Goal: Task Accomplishment & Management: Manage account settings

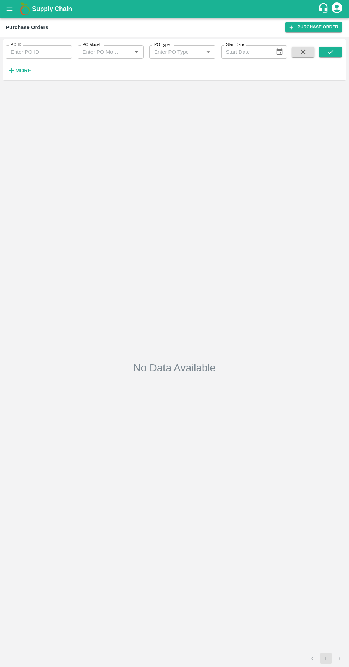
click at [18, 70] on strong "More" at bounding box center [23, 71] width 16 height 6
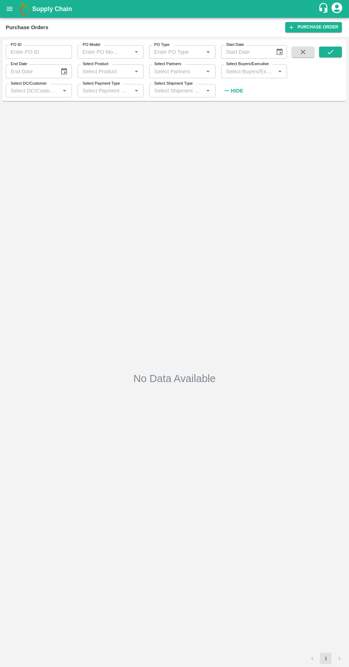
click at [247, 63] on label "Select Buyers/Executive" at bounding box center [247, 64] width 43 height 6
click at [247, 67] on input "Select Buyers/Executive" at bounding box center [248, 71] width 50 height 9
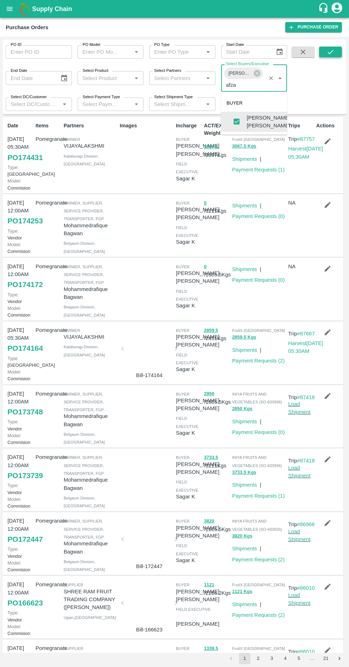
type input "afza"
click at [330, 52] on icon "submit" at bounding box center [330, 52] width 8 height 8
click at [20, 157] on link "PO 174431" at bounding box center [24, 157] width 35 height 13
click at [256, 73] on icon at bounding box center [257, 73] width 8 height 8
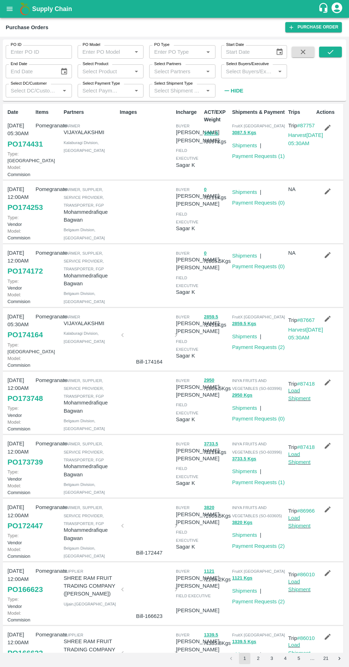
click at [244, 71] on input "Select Buyers/Executive" at bounding box center [248, 71] width 50 height 9
type input "harsh"
click at [231, 126] on input "checkbox" at bounding box center [236, 123] width 14 height 14
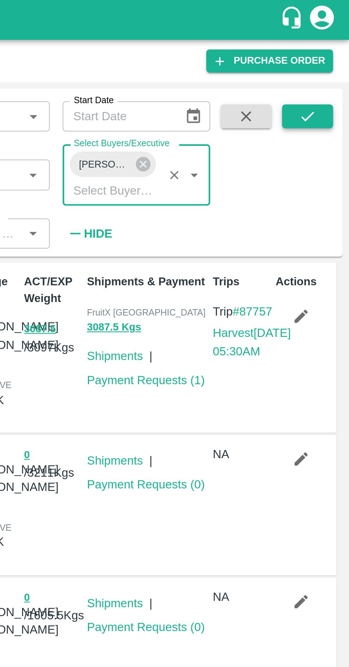
click at [328, 55] on icon "submit" at bounding box center [330, 52] width 8 height 8
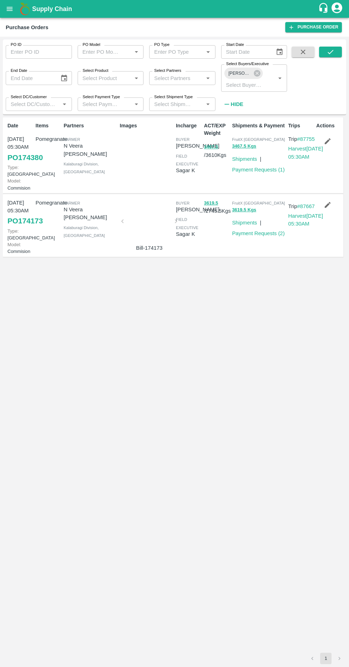
click at [17, 164] on link "PO 174380" at bounding box center [24, 157] width 35 height 13
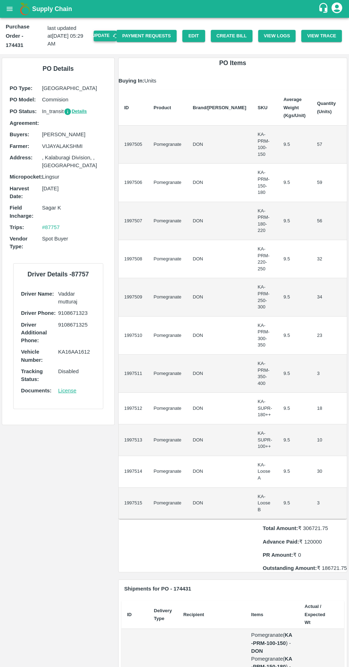
click at [110, 31] on button "Update" at bounding box center [105, 36] width 23 height 10
click at [119, 33] on icon "button" at bounding box center [115, 36] width 6 height 6
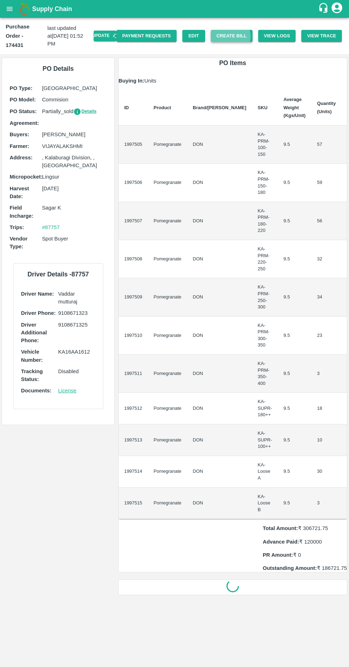
click at [238, 32] on button "Create Bill" at bounding box center [232, 36] width 42 height 12
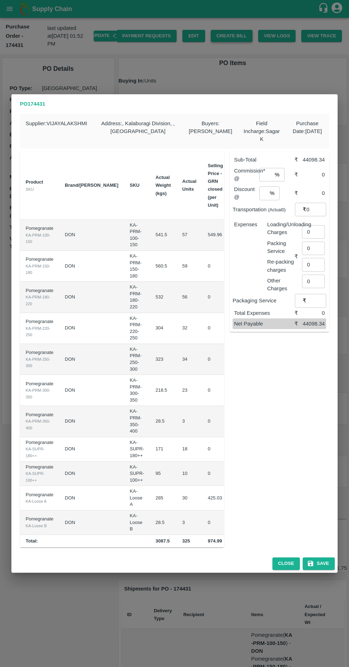
scroll to position [0, 48]
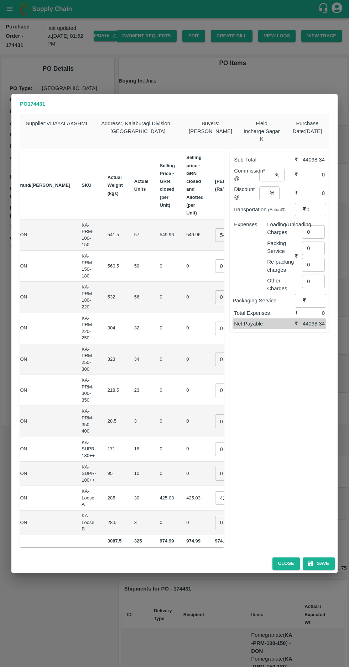
click at [215, 230] on input "549.955" at bounding box center [229, 235] width 28 height 14
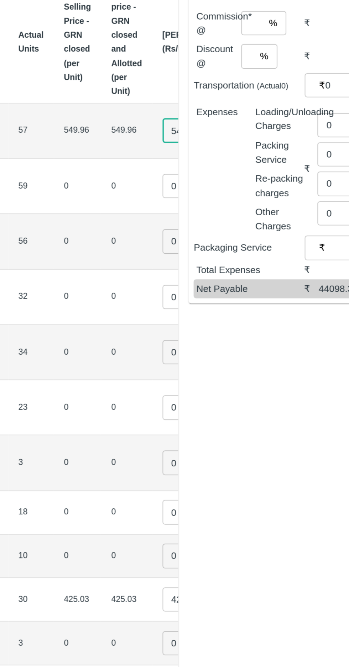
scroll to position [0, 4]
type input "5"
type input "700"
type input "0"
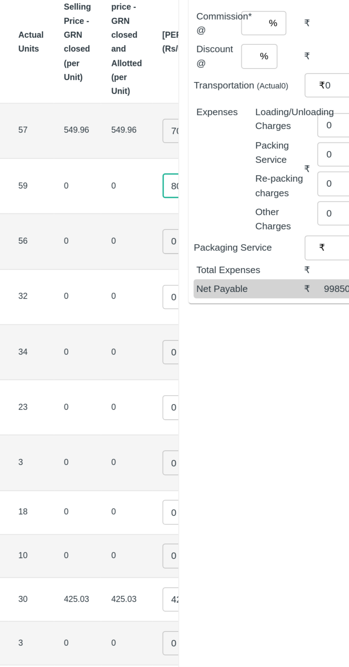
type input "800"
type input "900"
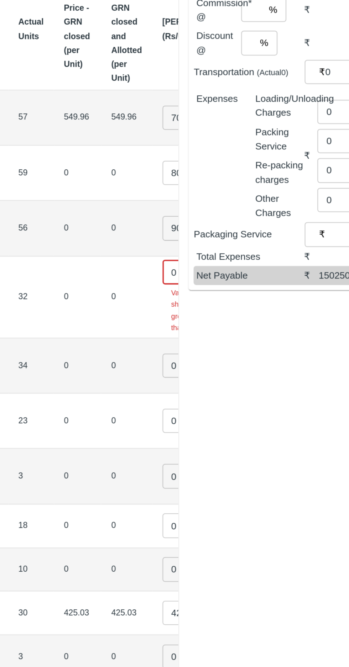
click at [215, 308] on input "0" at bounding box center [229, 315] width 28 height 14
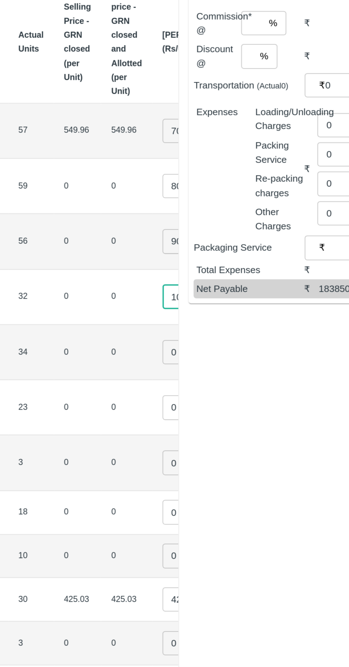
type input "1050"
click at [215, 349] on input "number" at bounding box center [229, 356] width 28 height 14
type input "1200"
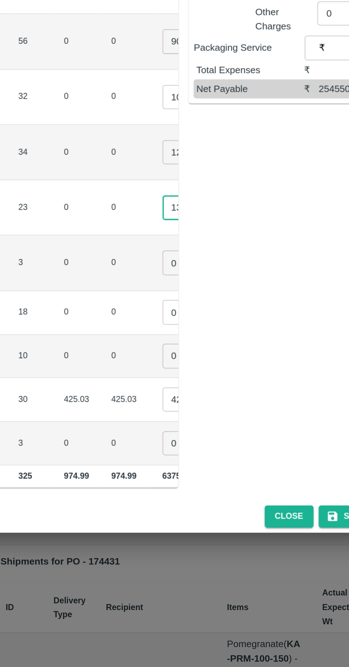
type input "1300"
type input "1400"
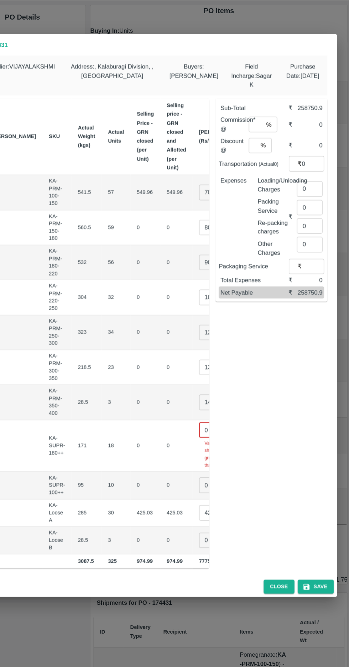
click at [215, 429] on input "0" at bounding box center [229, 436] width 28 height 14
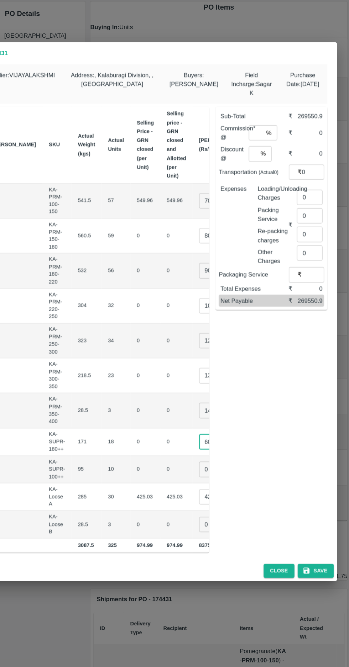
type input "600"
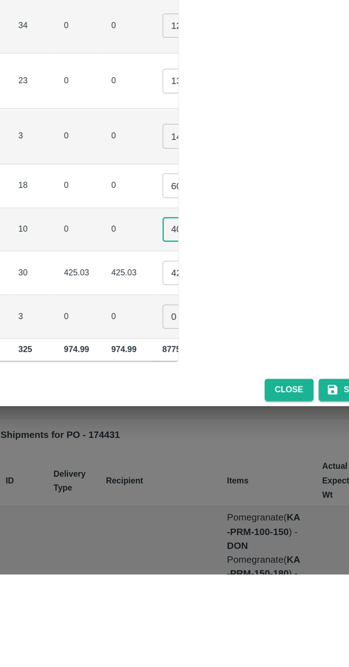
type input "400"
type input "4"
type input "450"
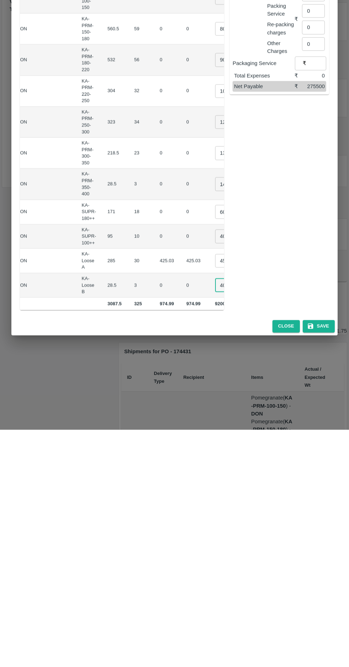
scroll to position [0, 64]
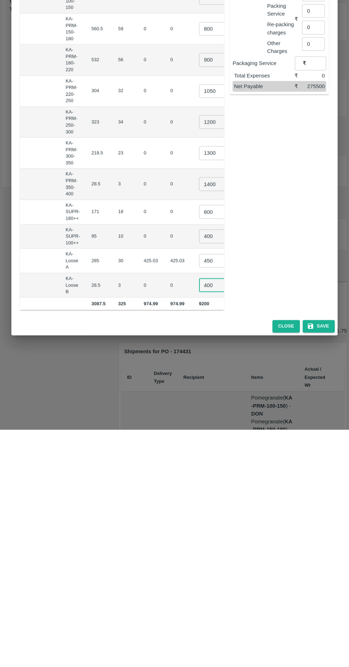
type input "400"
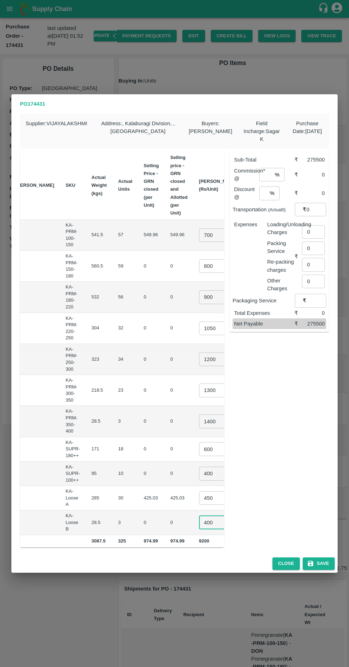
click at [264, 168] on input "number" at bounding box center [265, 175] width 13 height 14
type input "6"
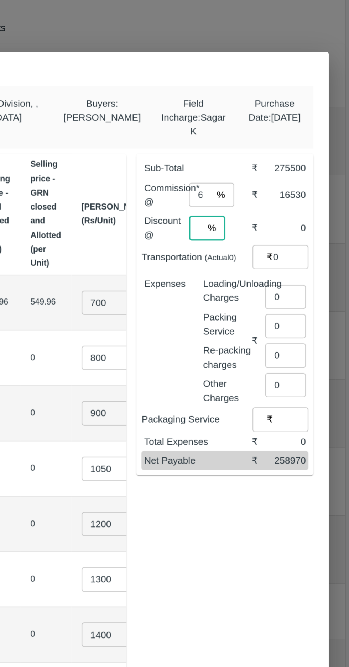
click at [266, 170] on input "6" at bounding box center [265, 175] width 13 height 14
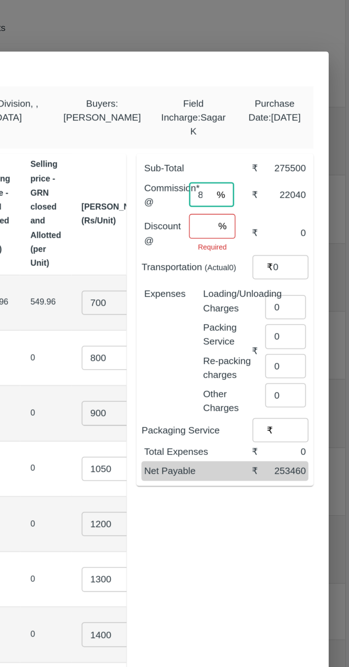
type input "8"
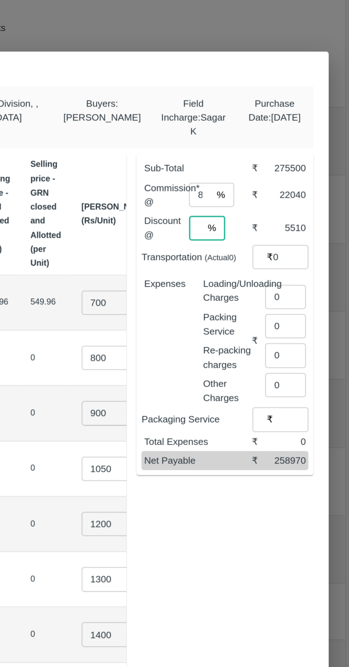
type input "2"
click at [309, 204] on input "0" at bounding box center [316, 210] width 20 height 14
type input "0"
click at [312, 228] on input "0" at bounding box center [313, 232] width 23 height 14
click at [312, 228] on input "9" at bounding box center [313, 232] width 23 height 14
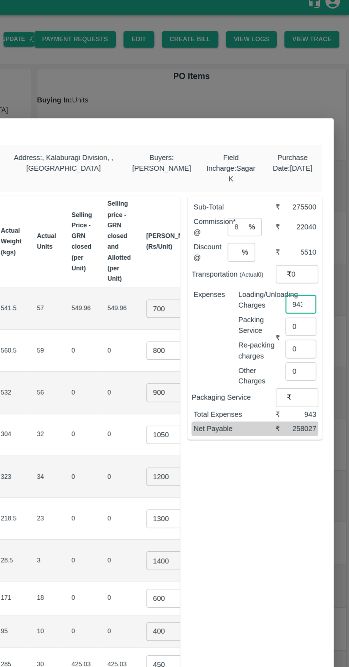
scroll to position [0, 0]
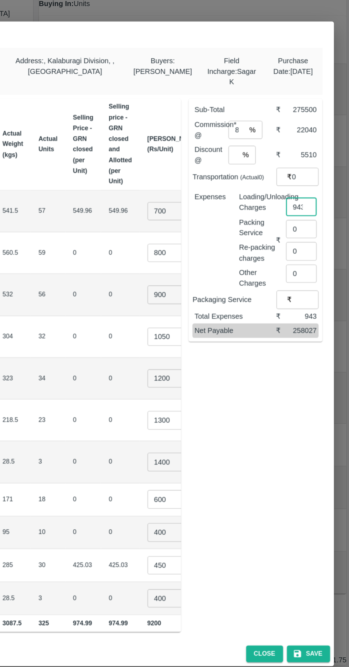
type input "943"
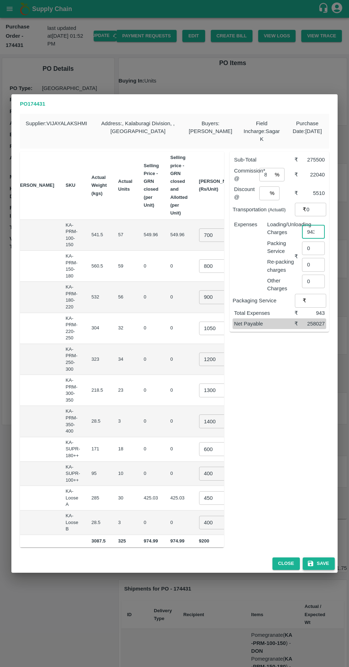
click at [324, 558] on button "Save" at bounding box center [318, 563] width 32 height 12
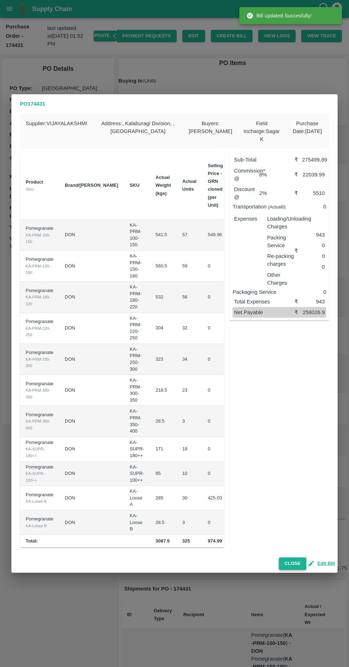
click at [291, 558] on button "Close" at bounding box center [292, 563] width 27 height 12
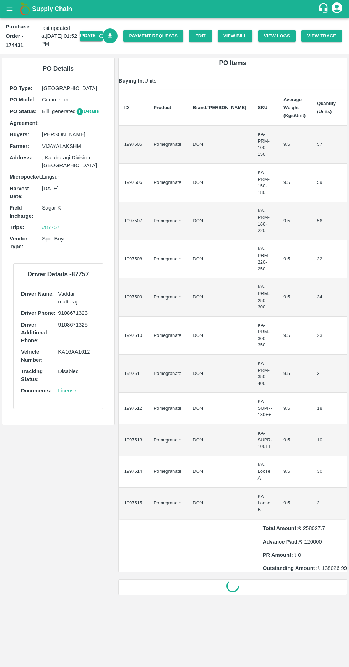
click at [113, 36] on icon "Download Bill" at bounding box center [110, 36] width 7 height 7
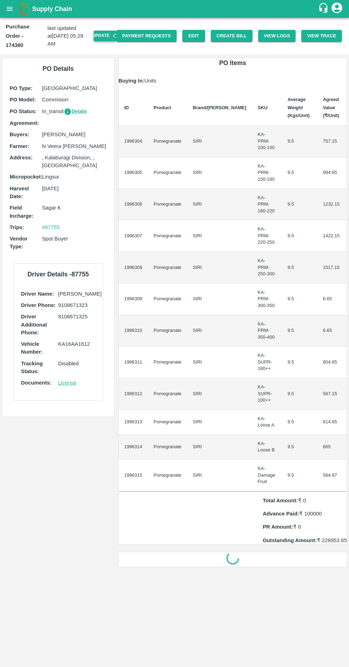
click at [110, 32] on button "Update" at bounding box center [105, 36] width 23 height 10
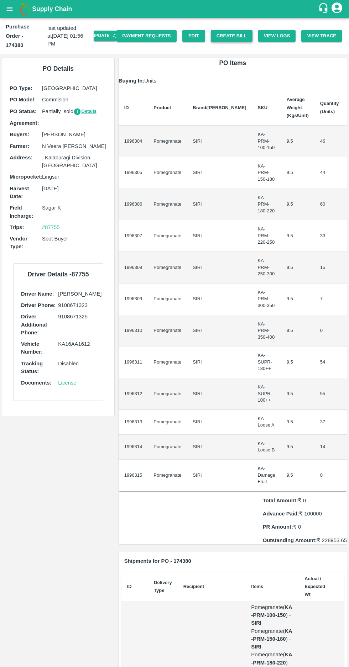
click at [238, 30] on button "Create Bill" at bounding box center [232, 36] width 42 height 12
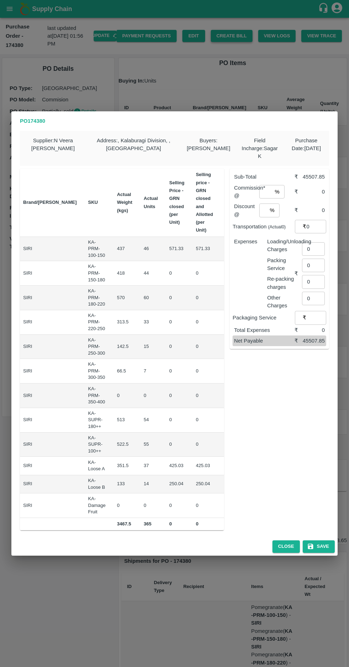
scroll to position [0, 74]
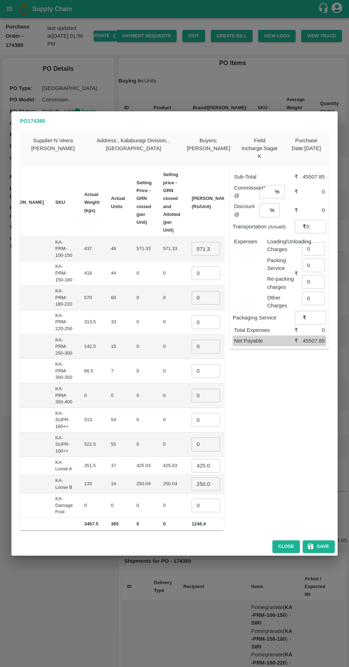
click at [191, 248] on input "571.33" at bounding box center [205, 249] width 28 height 14
type input "5"
type input "600"
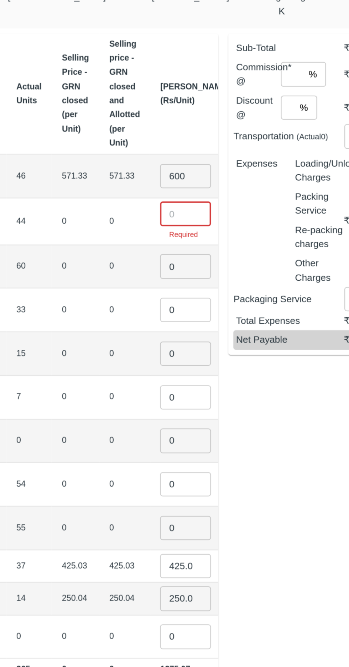
click at [191, 267] on input "number" at bounding box center [205, 270] width 28 height 14
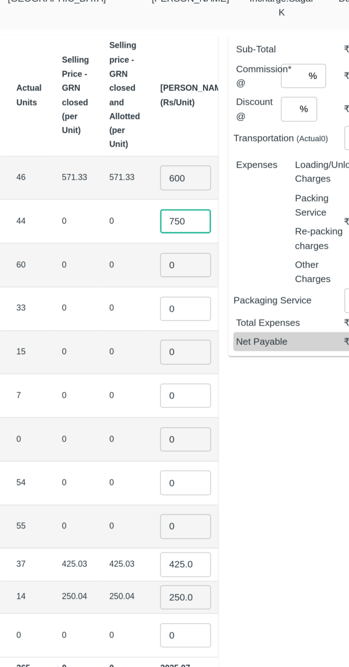
type input "750"
type input "900"
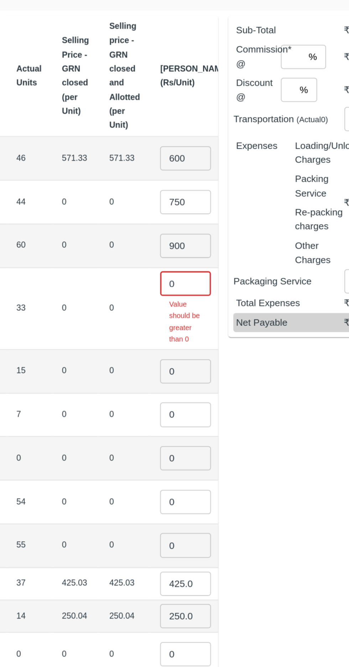
click at [191, 304] on input "0" at bounding box center [205, 309] width 28 height 14
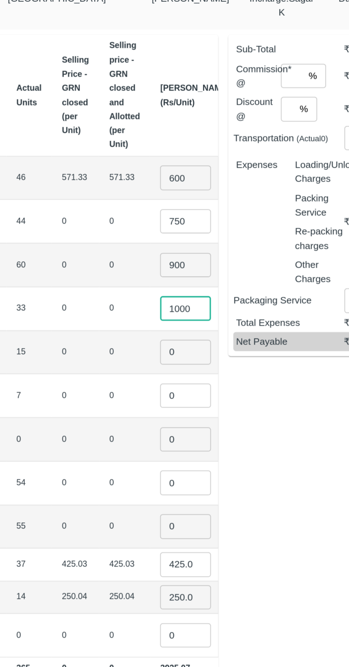
type input "1000"
type input "1100"
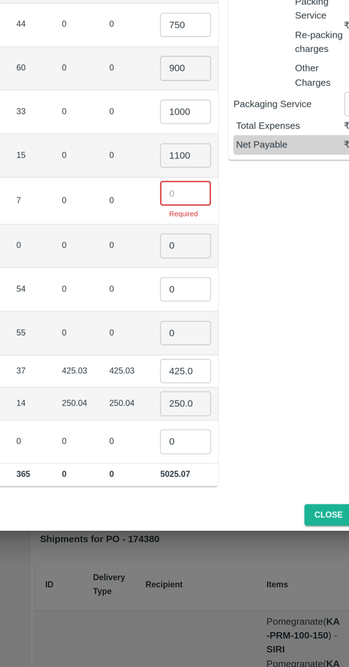
click at [191, 364] on input "number" at bounding box center [205, 367] width 28 height 14
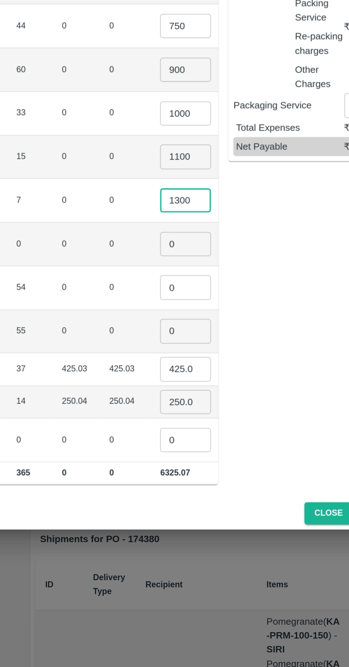
type input "1300"
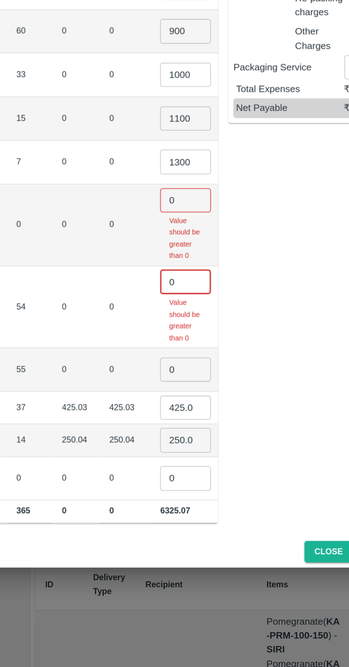
click at [191, 364] on input "0" at bounding box center [205, 371] width 28 height 14
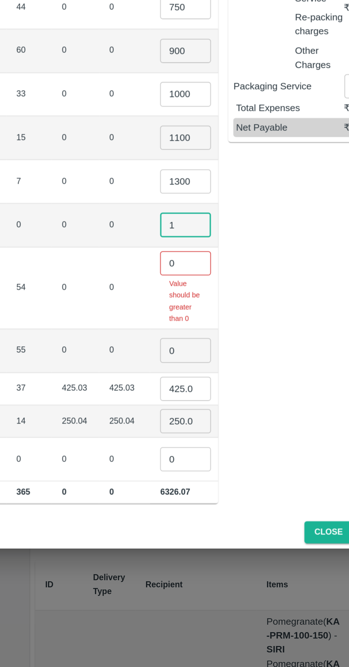
type input "1"
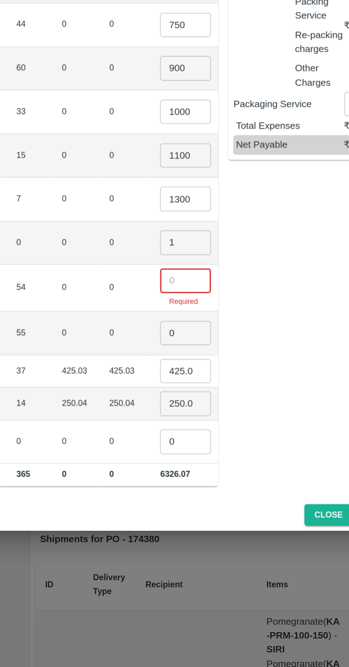
click at [191, 413] on input "number" at bounding box center [205, 416] width 28 height 14
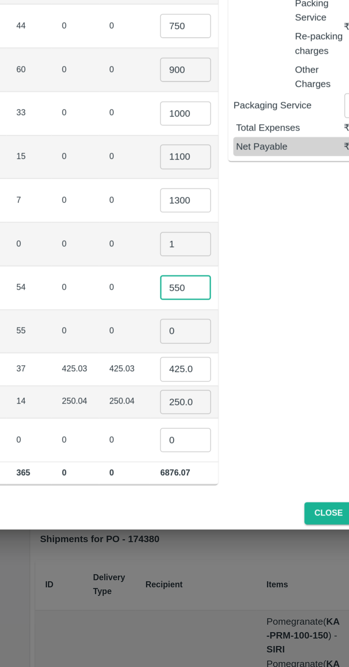
type input "550"
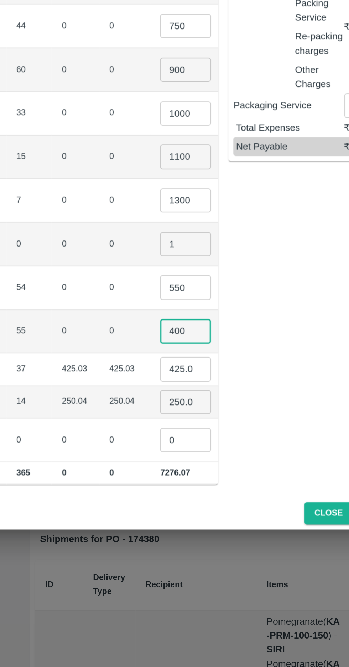
type input "400"
type input "4"
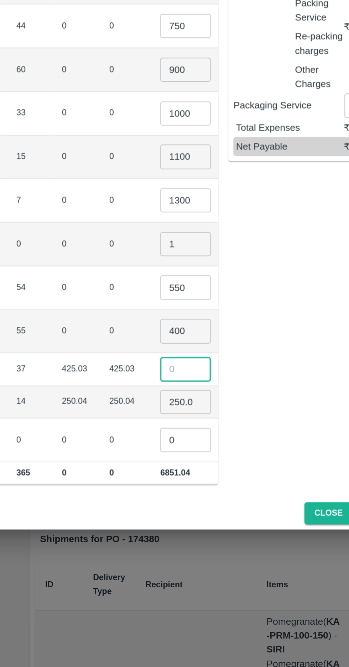
scroll to position [0, 0]
type input "400"
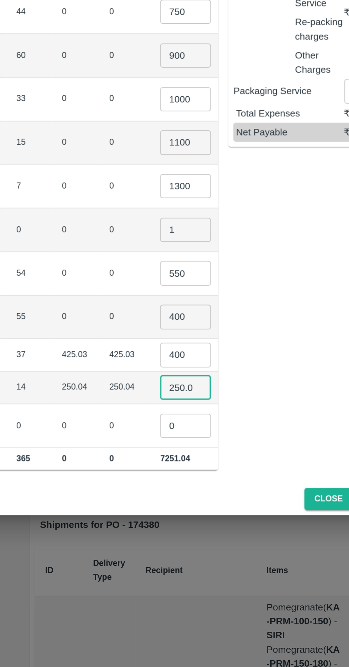
scroll to position [0, 1]
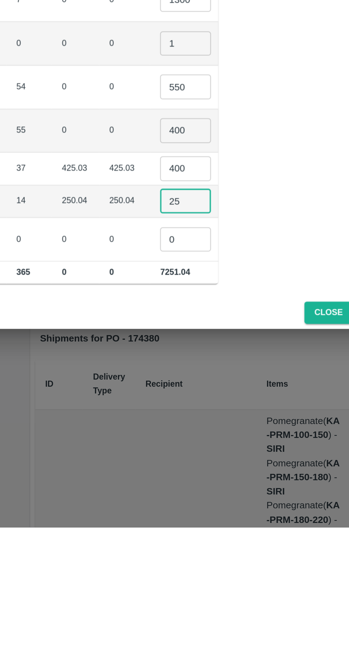
type input "2"
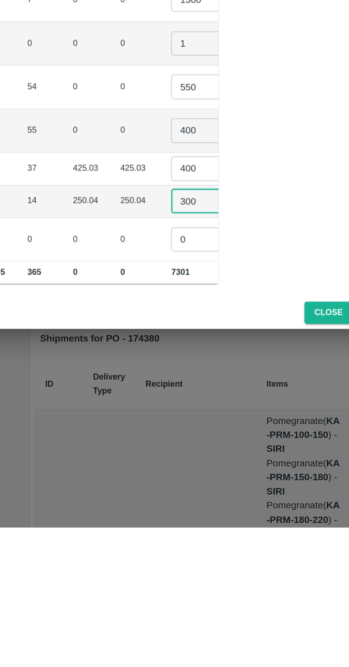
type input "300"
type input "1"
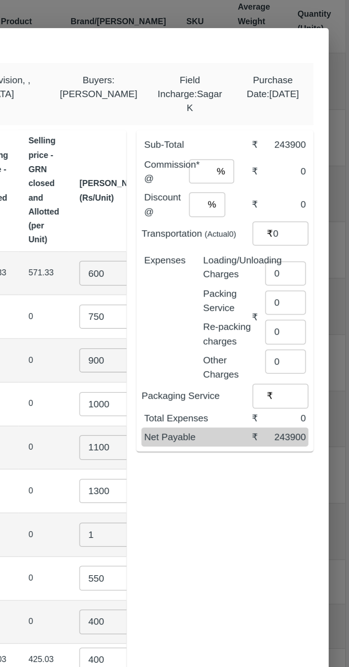
click at [269, 192] on input "number" at bounding box center [265, 192] width 13 height 14
type input "8"
type input "2"
click at [314, 246] on input "0" at bounding box center [313, 249] width 23 height 14
click at [308, 244] on input "number" at bounding box center [315, 245] width 26 height 14
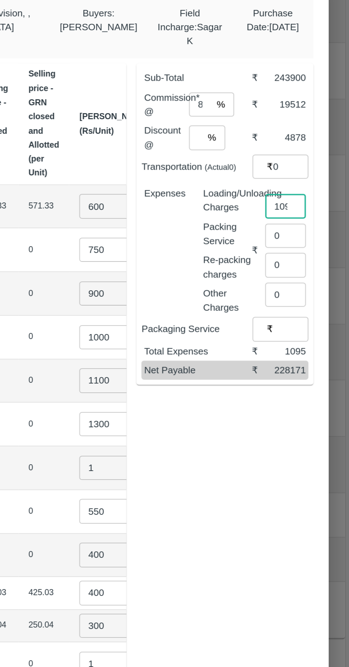
type input "1095"
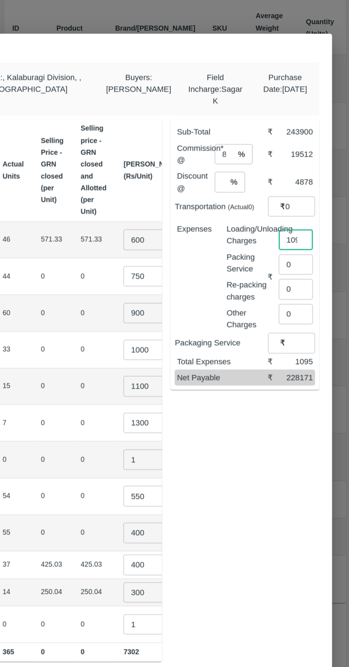
scroll to position [0, 0]
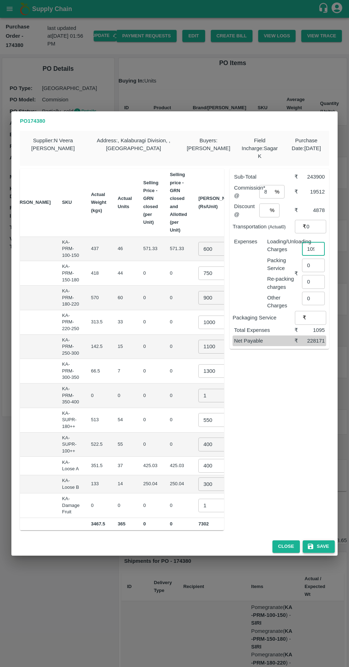
click at [322, 547] on button "Save" at bounding box center [318, 546] width 32 height 12
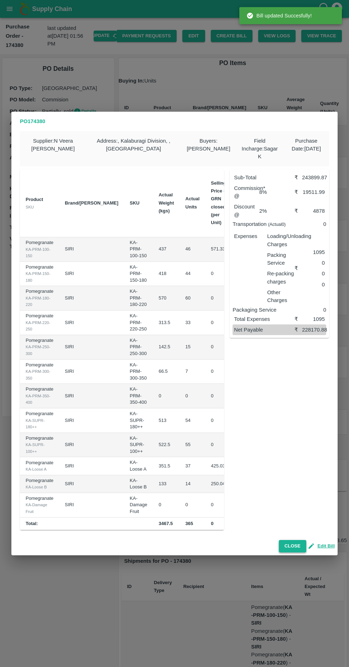
click at [292, 547] on button "Close" at bounding box center [292, 546] width 27 height 12
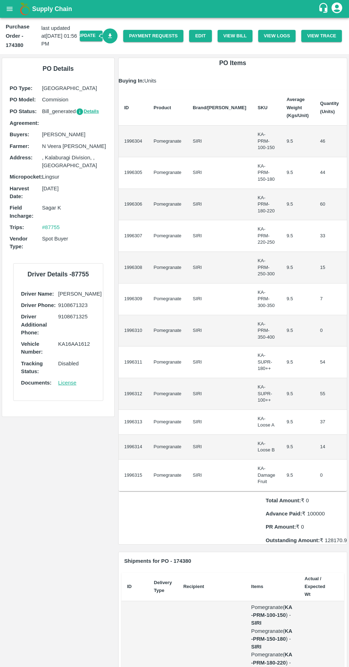
click at [112, 36] on icon "Download Bill" at bounding box center [110, 35] width 4 height 5
